Goal: Transaction & Acquisition: Purchase product/service

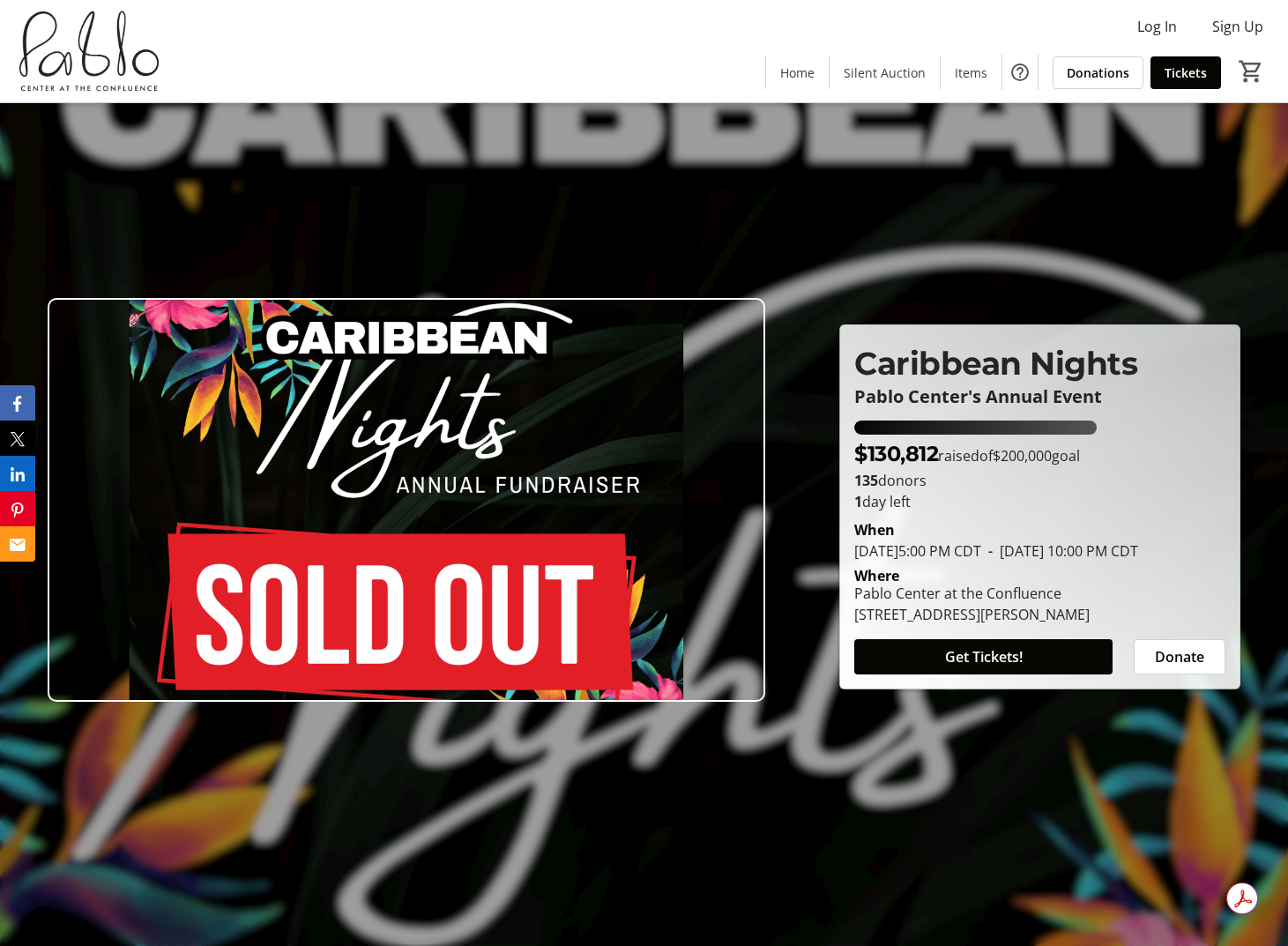
scroll to position [4736, 0]
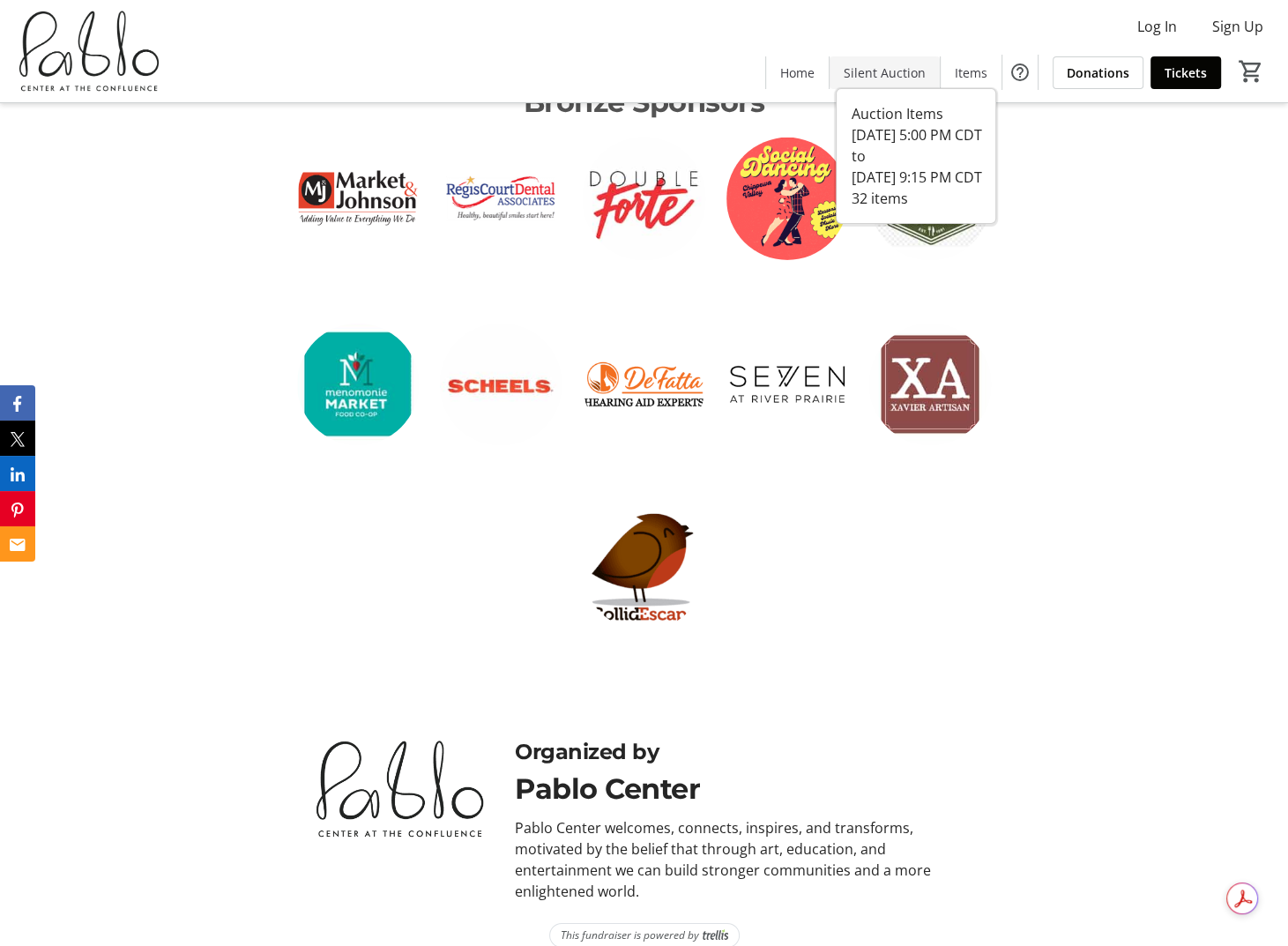
click at [920, 70] on span "Silent Auction" at bounding box center [885, 72] width 82 height 19
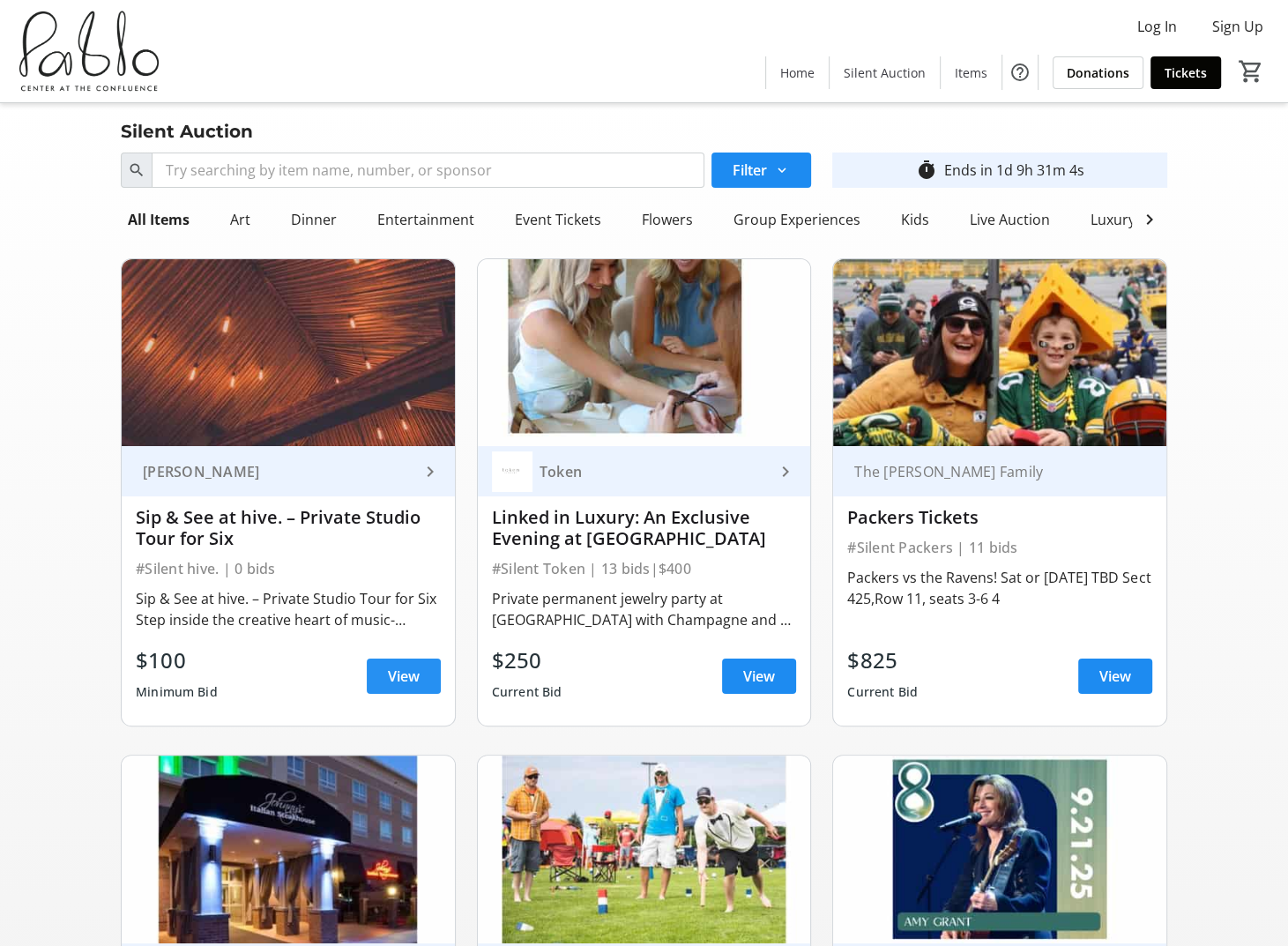
click at [394, 672] on span at bounding box center [404, 676] width 74 height 42
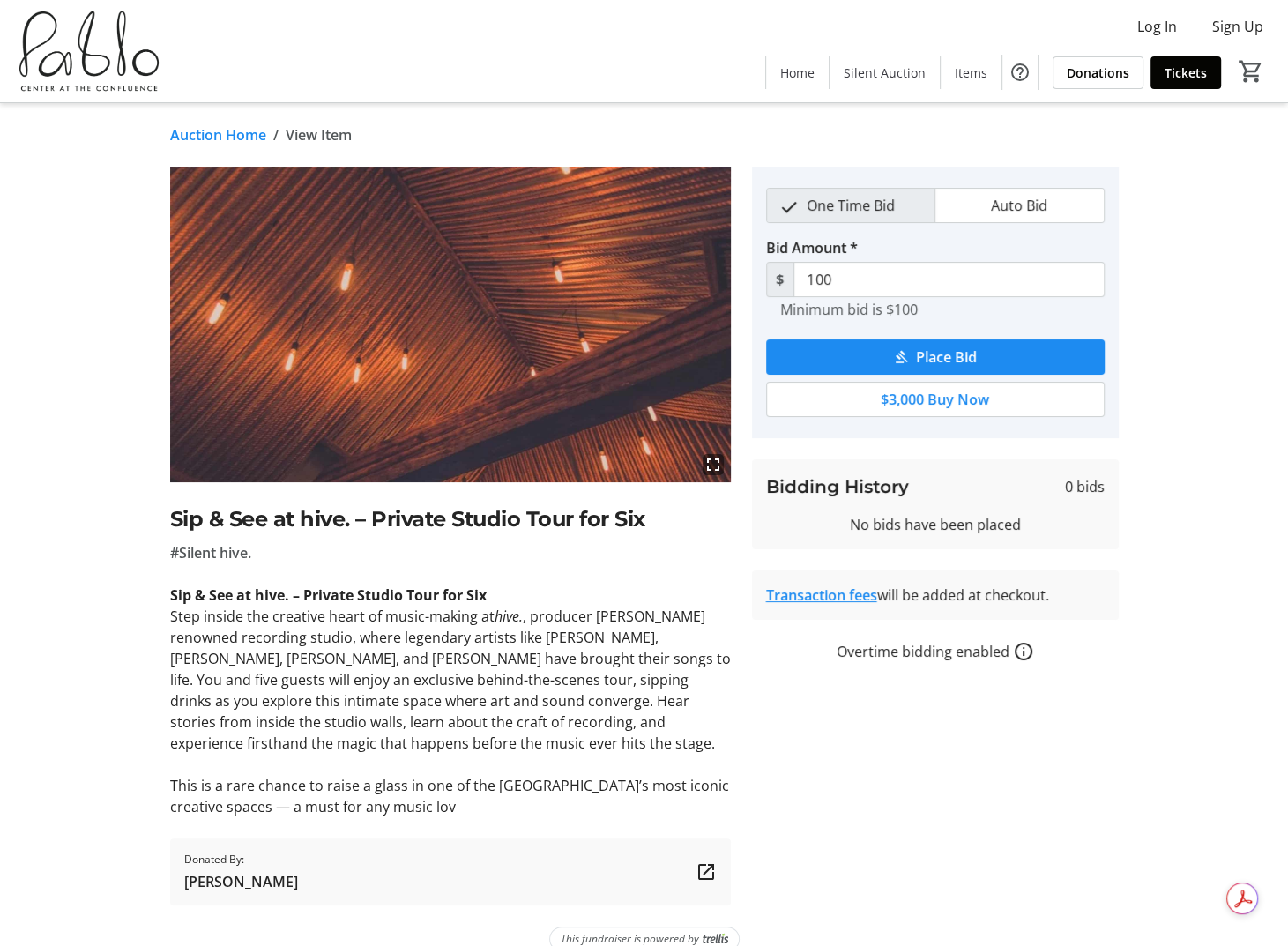
scroll to position [26, 0]
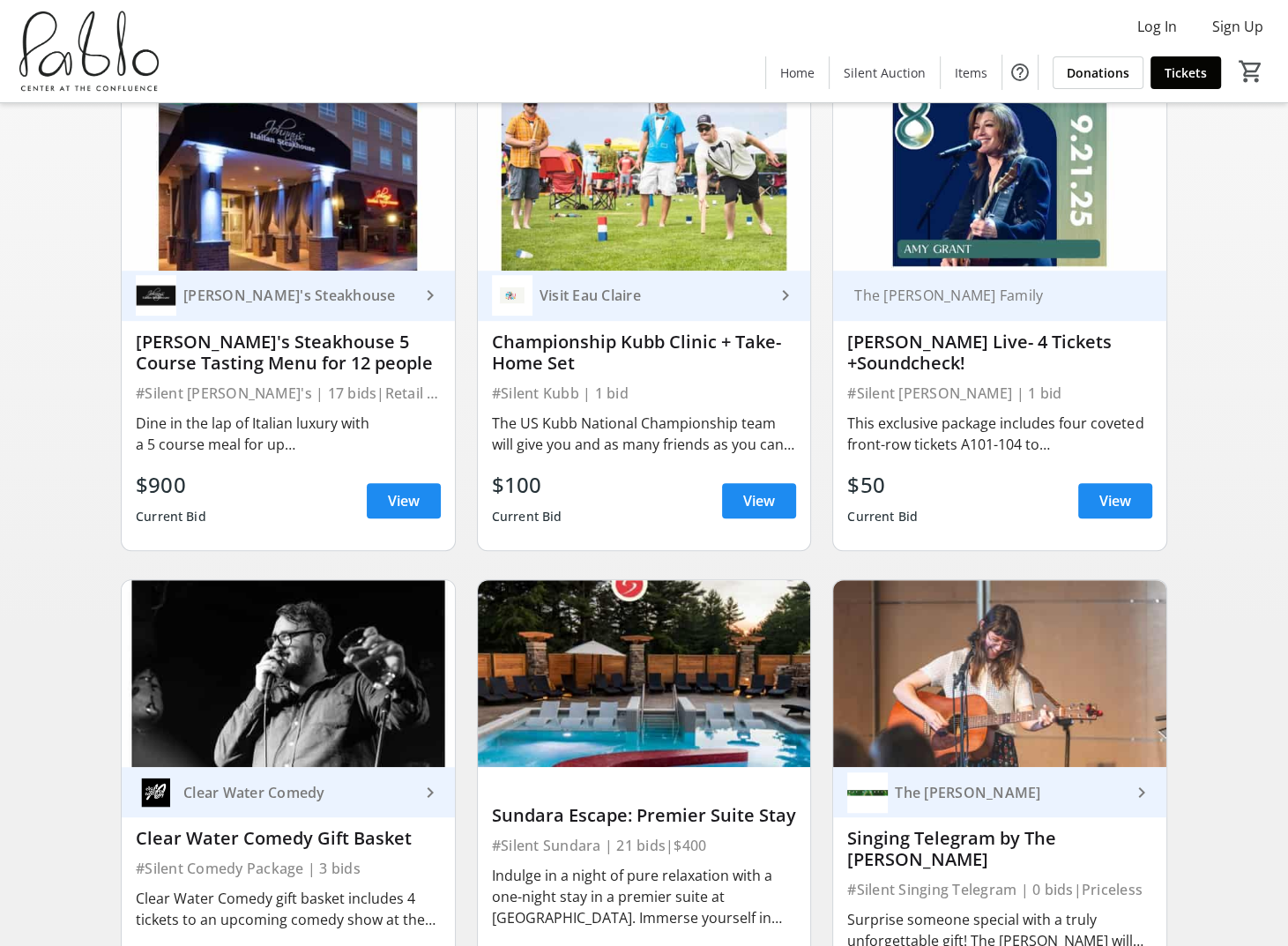
scroll to position [705, 0]
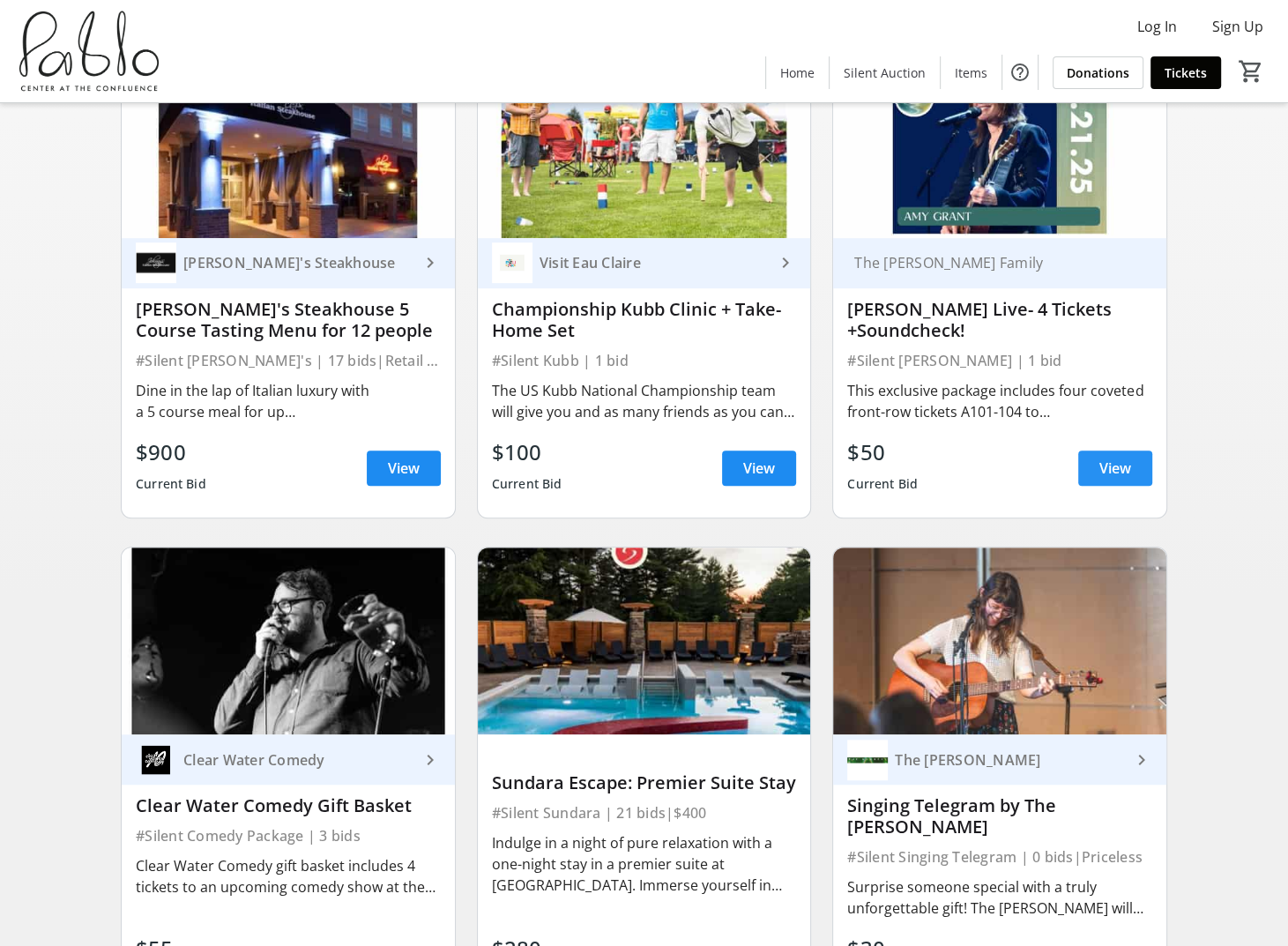
click at [1100, 477] on span "View" at bounding box center [1116, 468] width 32 height 21
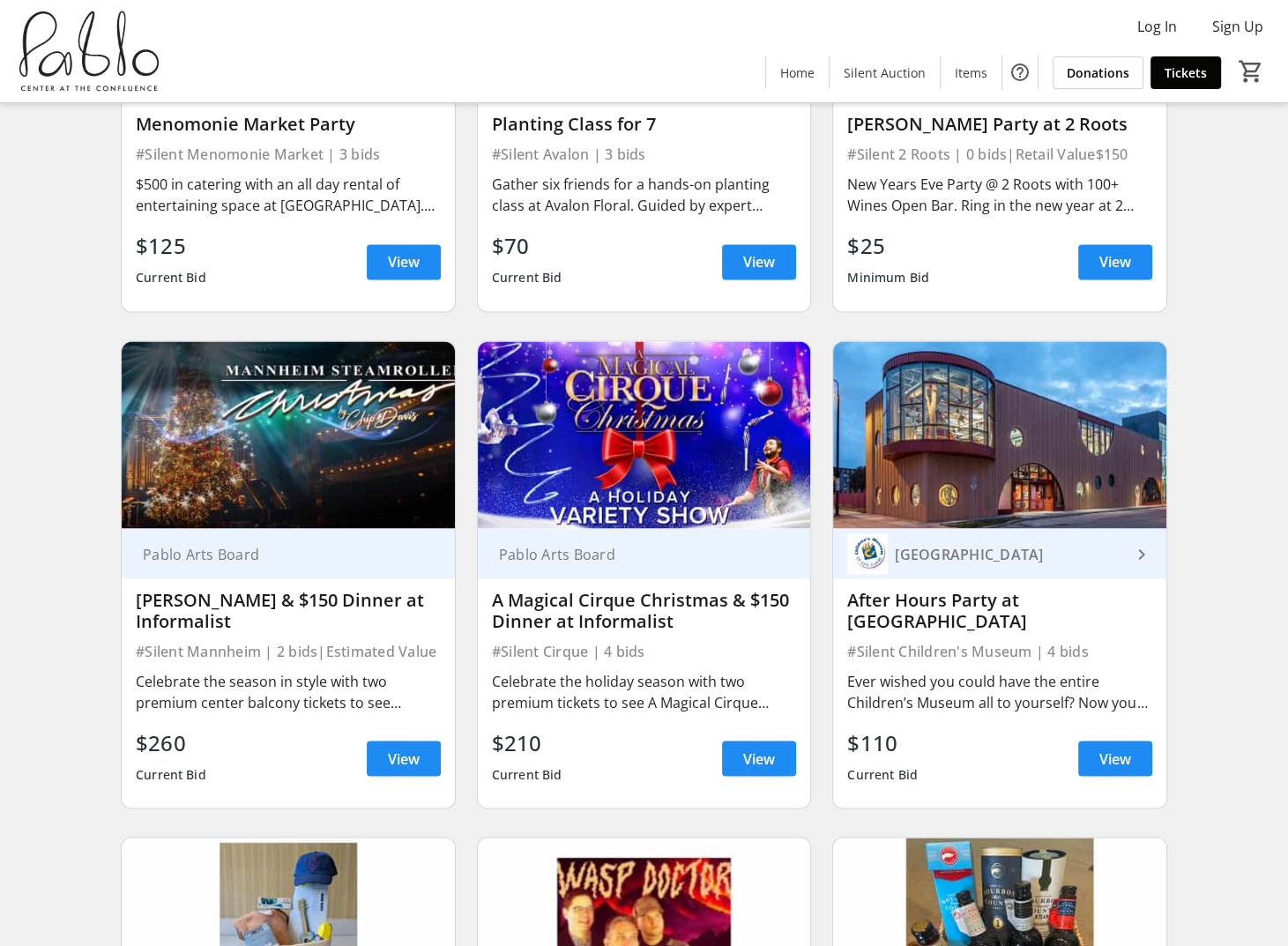
scroll to position [2821, 0]
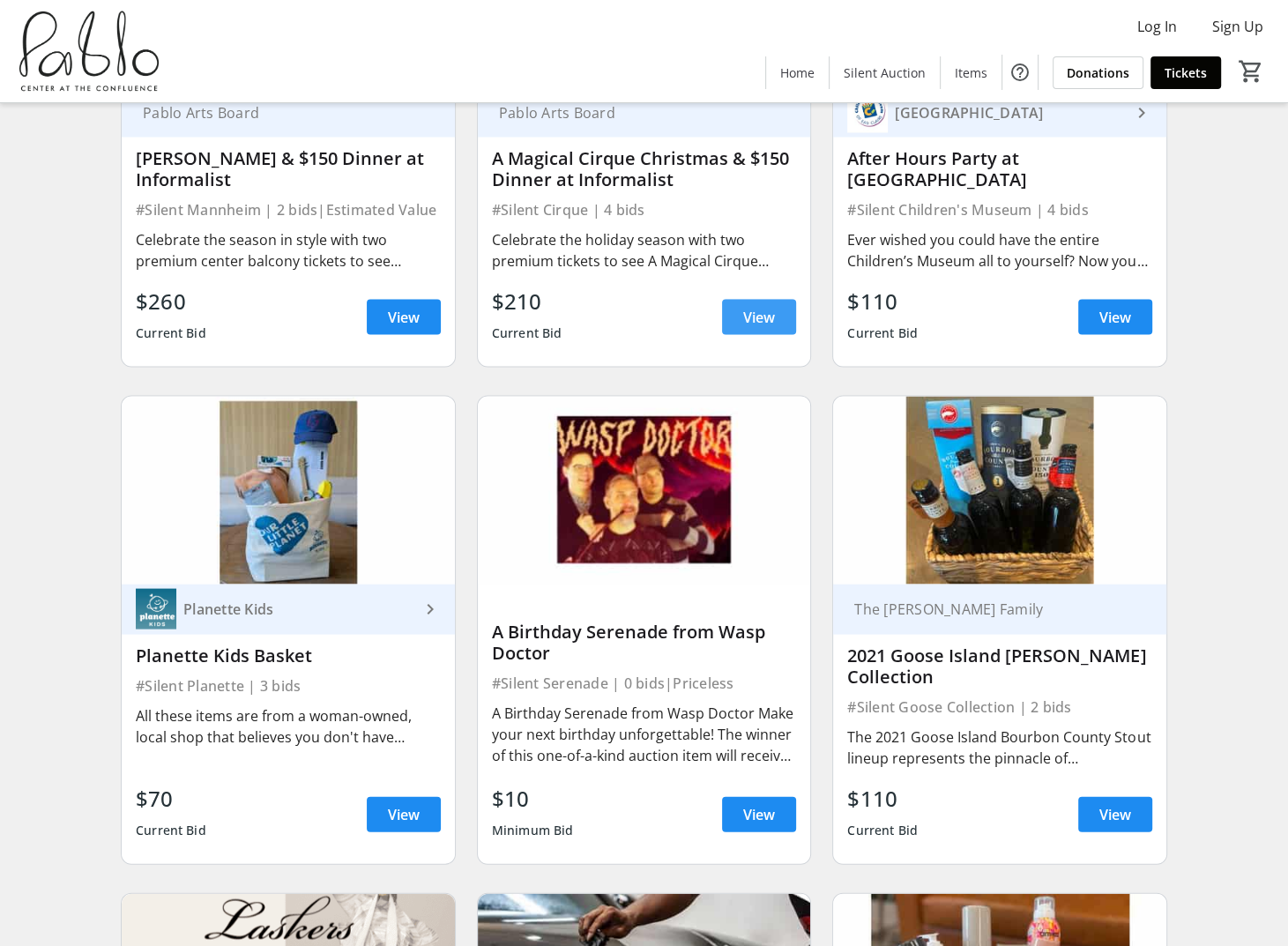
click at [753, 308] on span "View" at bounding box center [759, 318] width 32 height 21
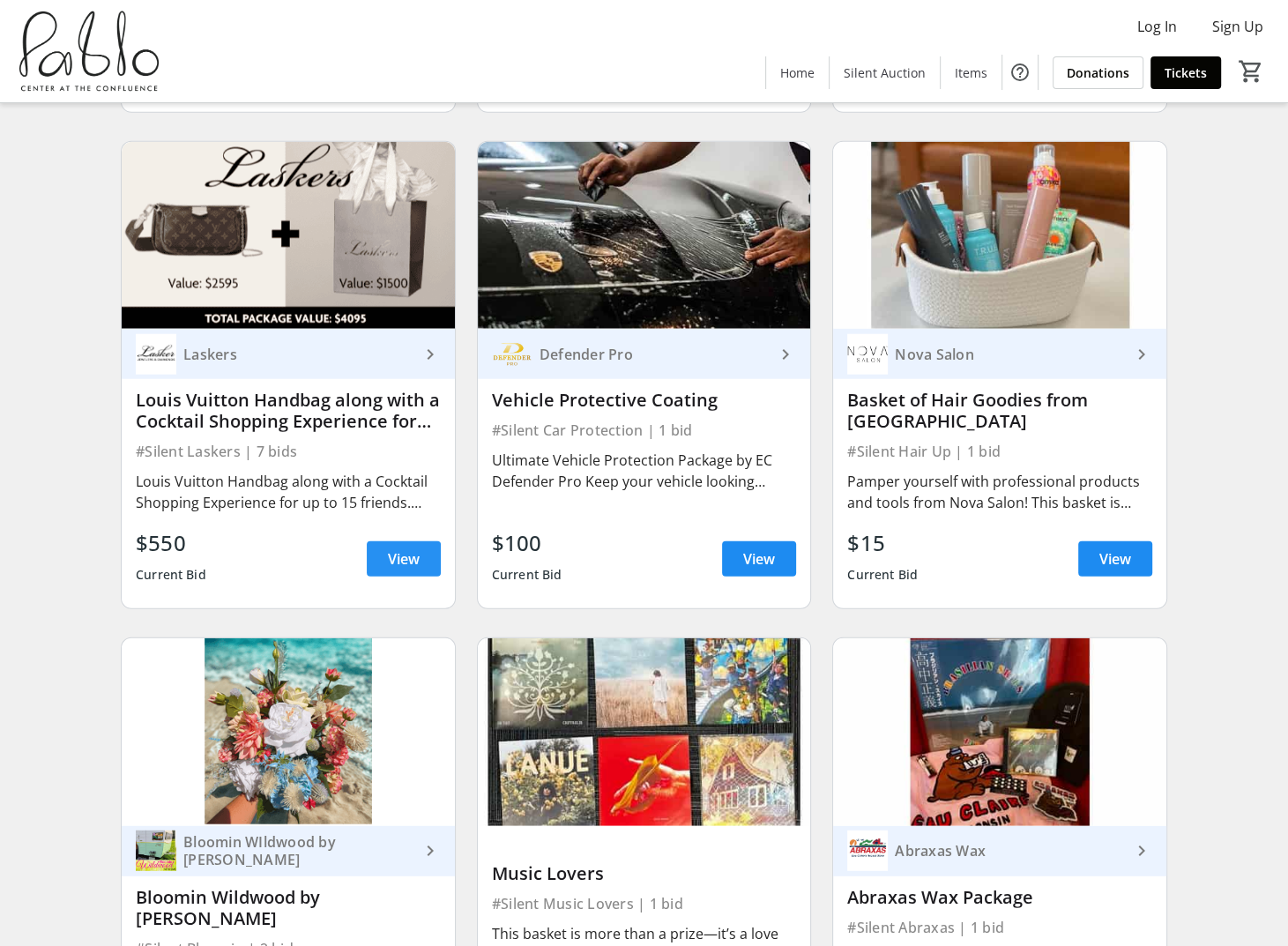
scroll to position [3703, 0]
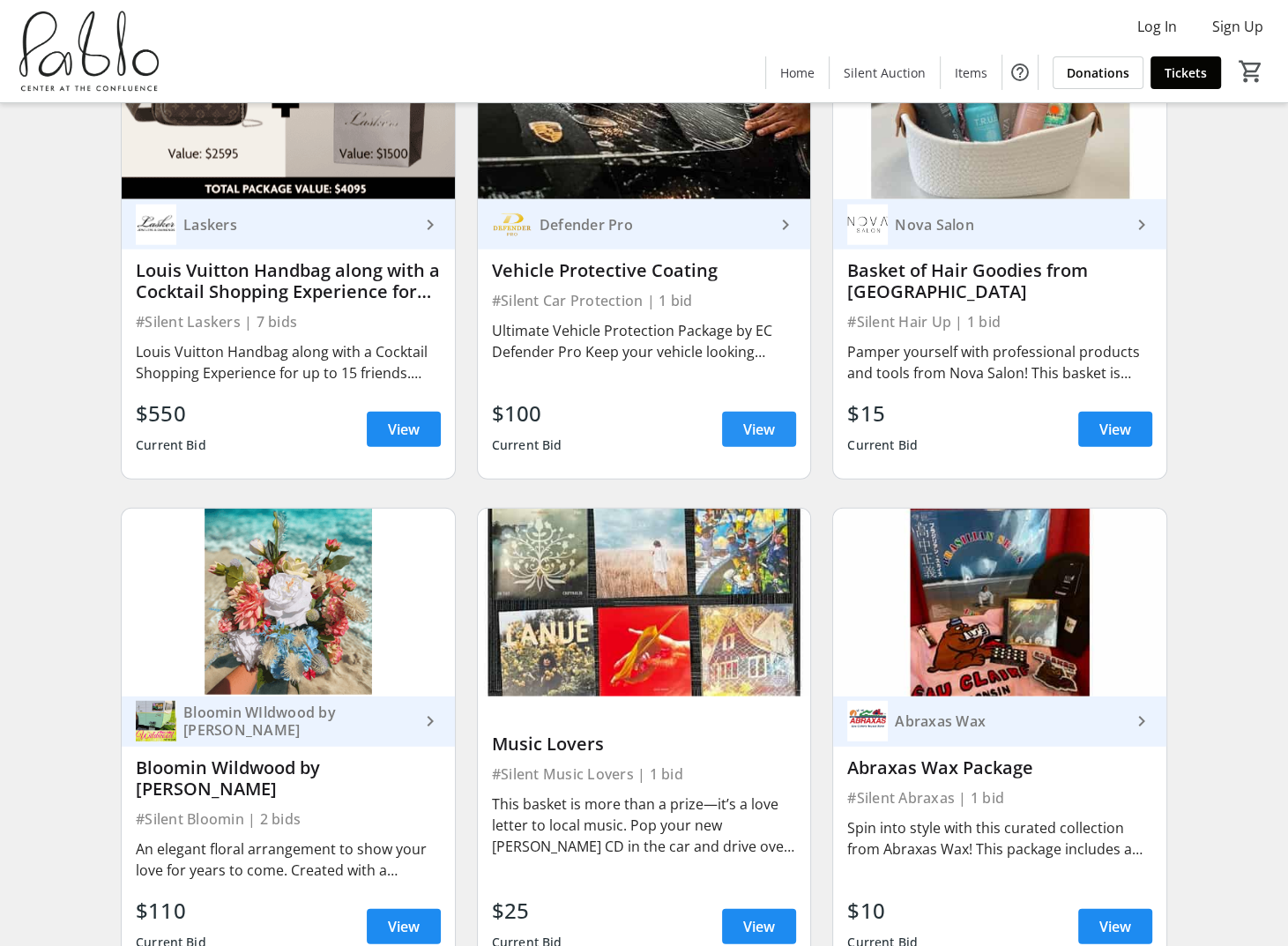
click at [749, 419] on span "View" at bounding box center [759, 430] width 32 height 21
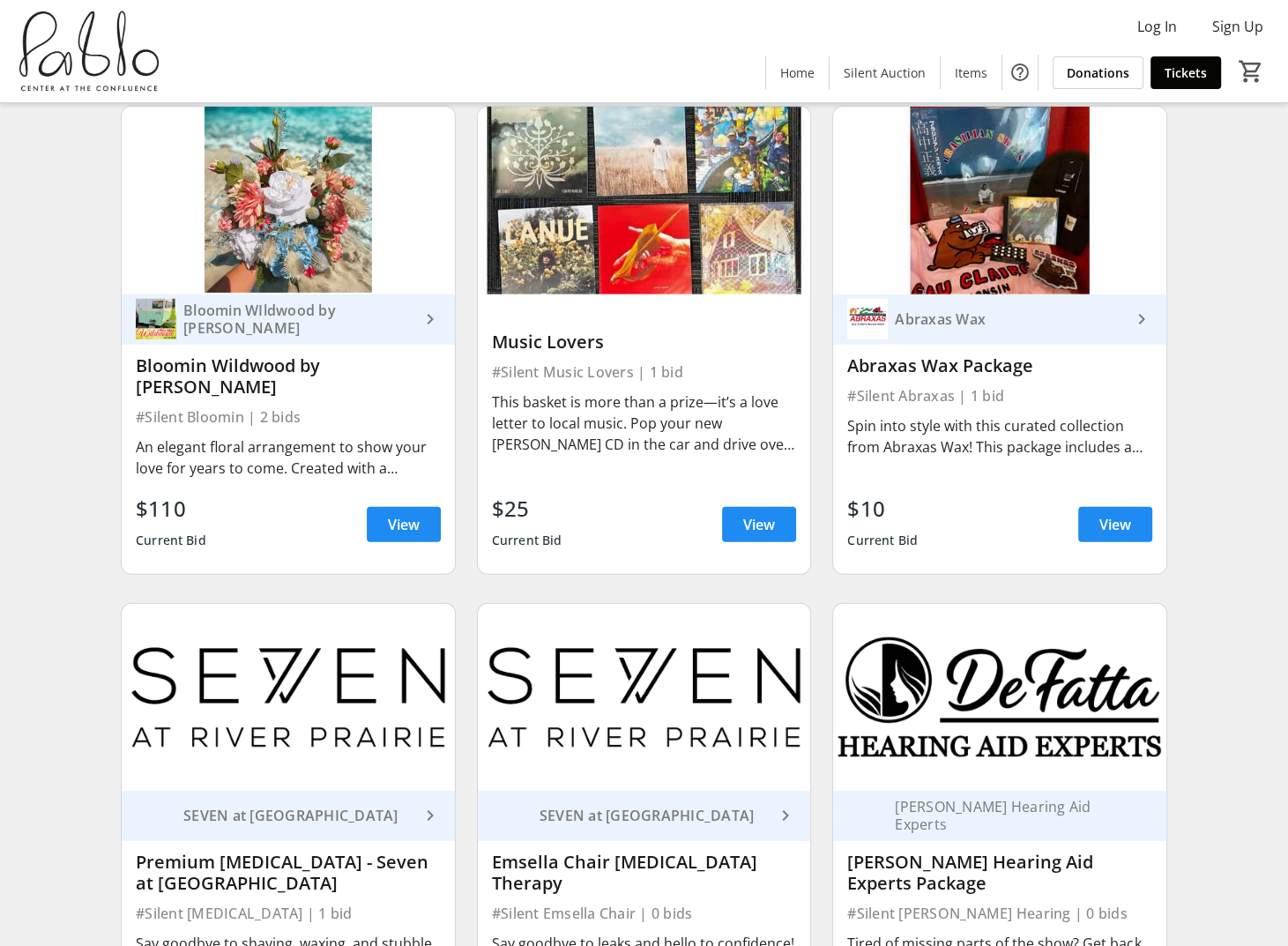
scroll to position [4143, 0]
